Goal: Task Accomplishment & Management: Manage account settings

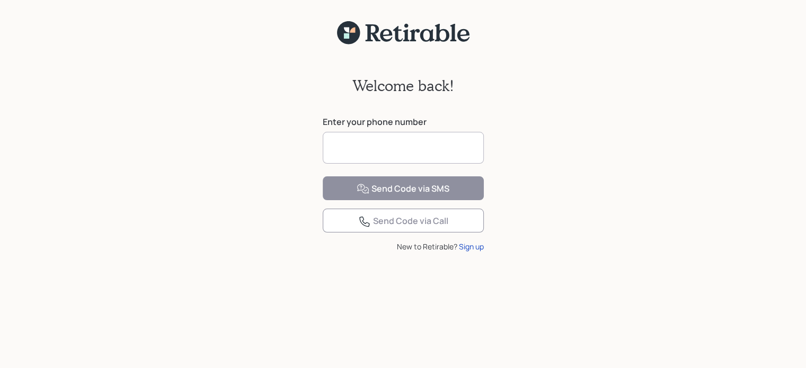
click at [421, 153] on input at bounding box center [403, 148] width 161 height 32
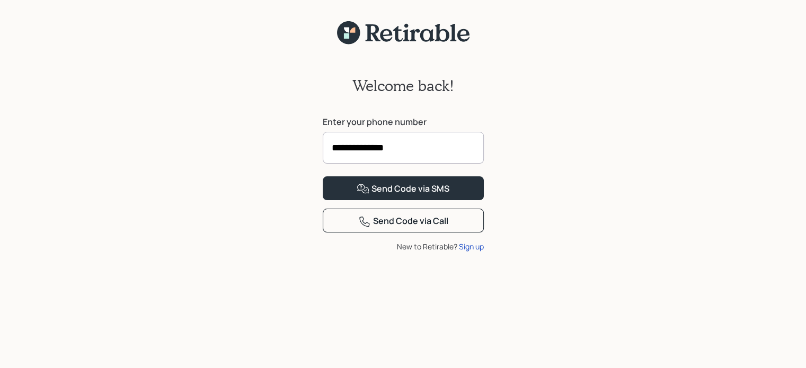
type input "**********"
click at [323, 176] on button "Send Code via SMS" at bounding box center [403, 188] width 161 height 24
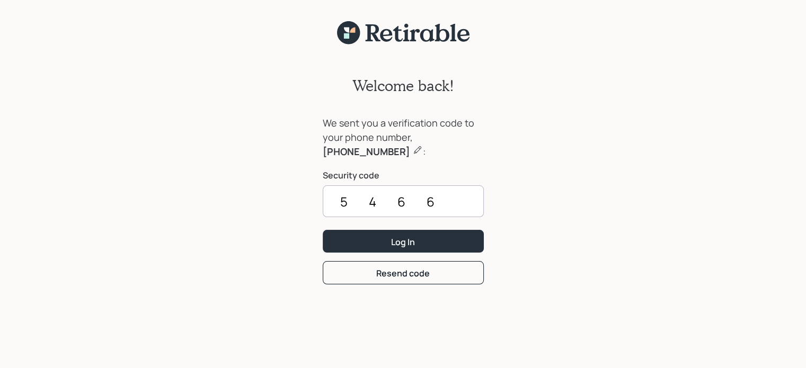
type input "5466"
click at [323, 230] on button "Log In" at bounding box center [403, 241] width 161 height 23
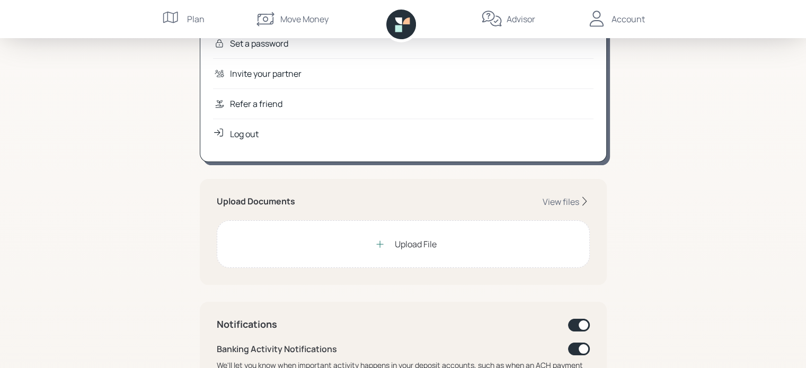
scroll to position [159, 0]
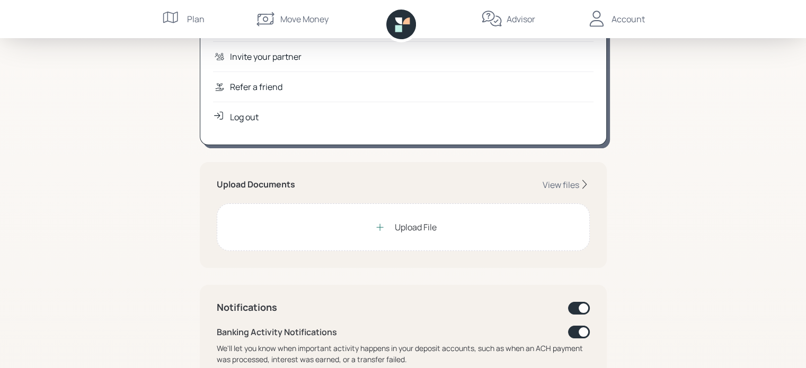
click at [405, 229] on div "Upload File" at bounding box center [416, 227] width 42 height 13
click at [411, 227] on div "Upload File" at bounding box center [416, 227] width 42 height 13
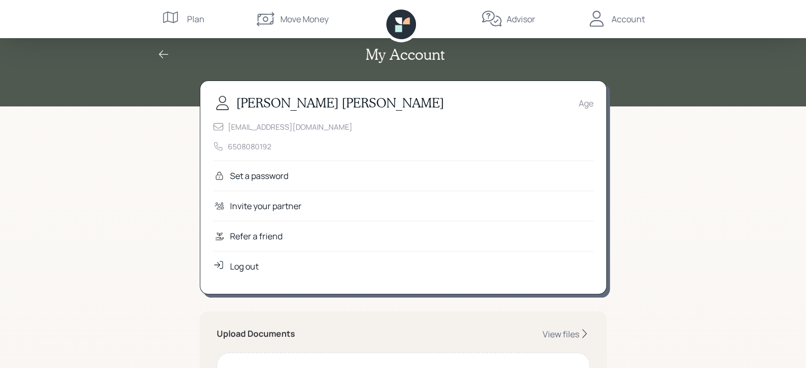
scroll to position [0, 0]
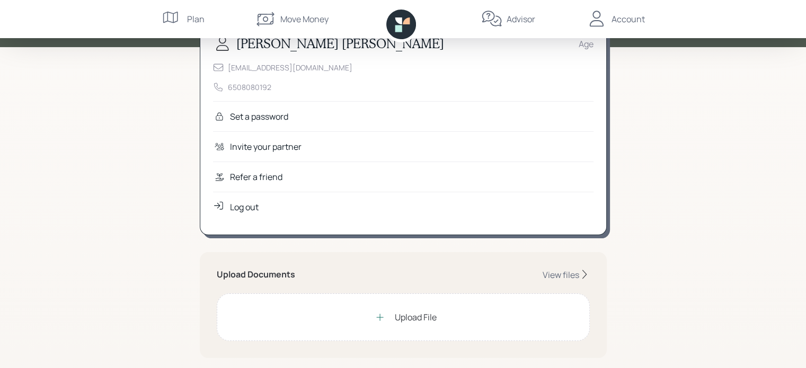
scroll to position [137, 0]
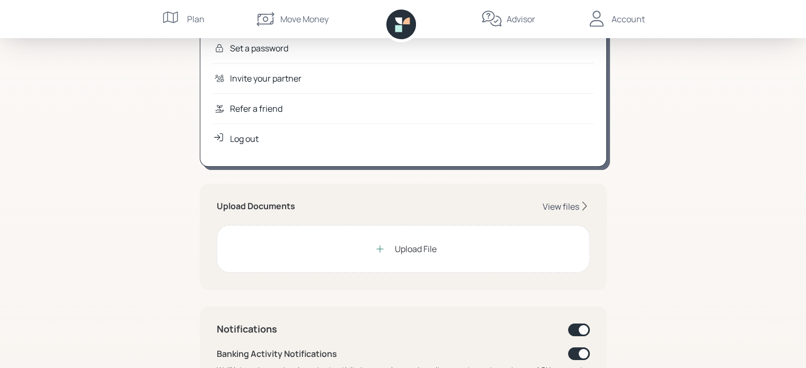
click at [554, 207] on div "View files" at bounding box center [561, 207] width 37 height 12
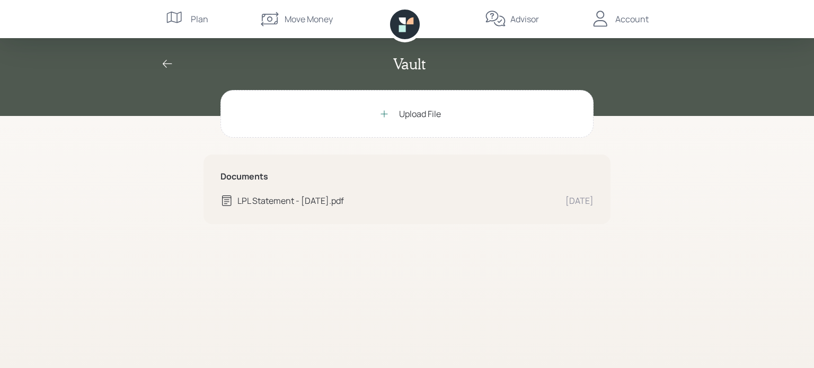
click at [405, 112] on div "Upload File" at bounding box center [420, 114] width 42 height 13
click at [400, 114] on div "Upload File" at bounding box center [420, 114] width 42 height 13
click at [401, 214] on div "TransactionHistory.csv Scanning for viruses… Oct 8 LPL Statement - Sep 2025.pdf…" at bounding box center [406, 213] width 373 height 39
click at [394, 110] on div "Upload File" at bounding box center [407, 113] width 67 height 21
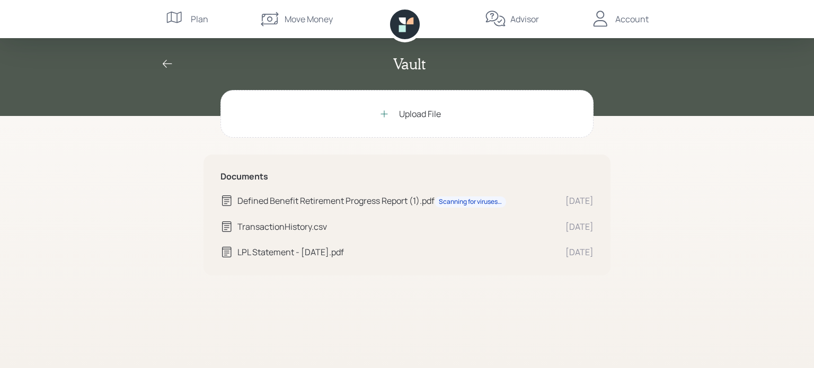
click at [424, 113] on div "Upload File" at bounding box center [420, 114] width 42 height 13
click at [423, 117] on div "Upload File" at bounding box center [420, 114] width 42 height 13
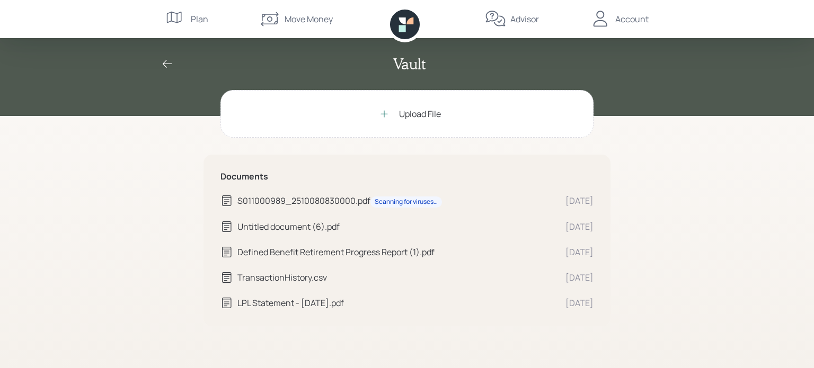
click at [170, 64] on icon at bounding box center [168, 64] width 10 height 8
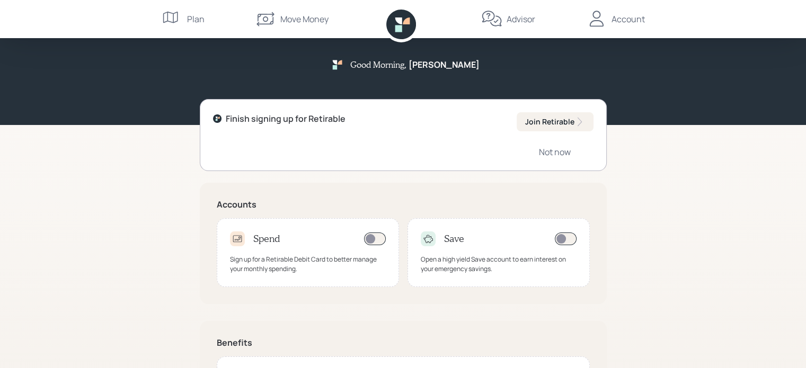
click at [617, 19] on div "Account" at bounding box center [627, 19] width 33 height 13
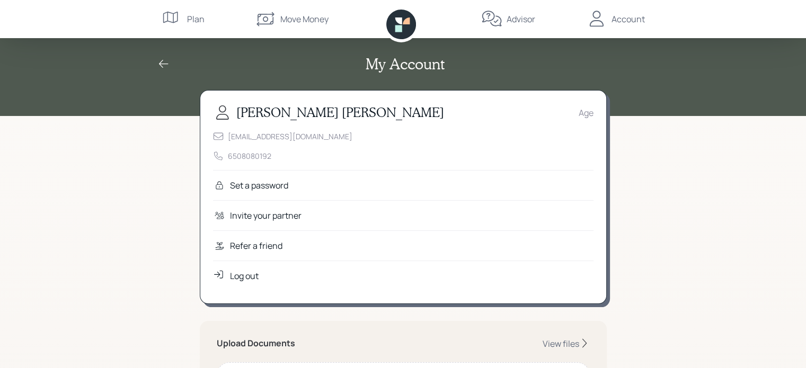
click at [237, 276] on div "Log out" at bounding box center [244, 276] width 29 height 13
